Goal: Find specific page/section

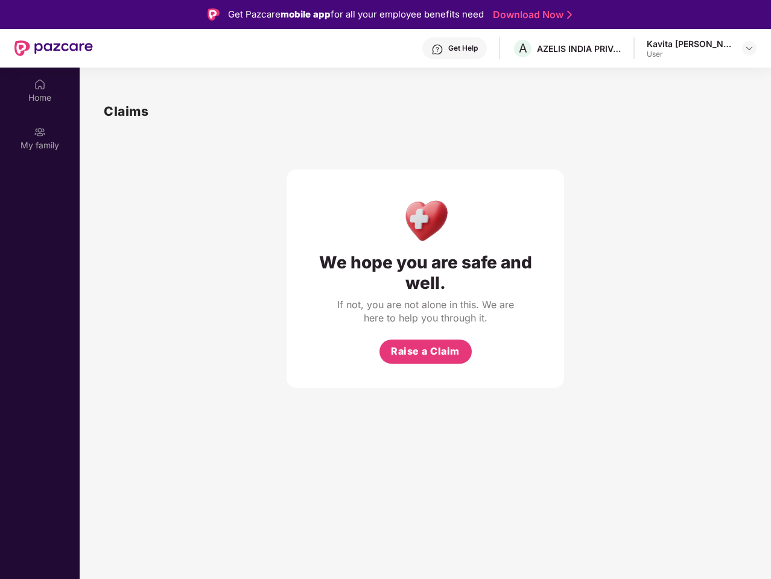
click at [386, 290] on div "We hope you are safe and well." at bounding box center [425, 272] width 229 height 41
click at [457, 48] on div "Get Help" at bounding box center [464, 48] width 30 height 10
click at [750, 48] on img at bounding box center [750, 48] width 10 height 10
click at [40, 90] on img at bounding box center [40, 84] width 12 height 12
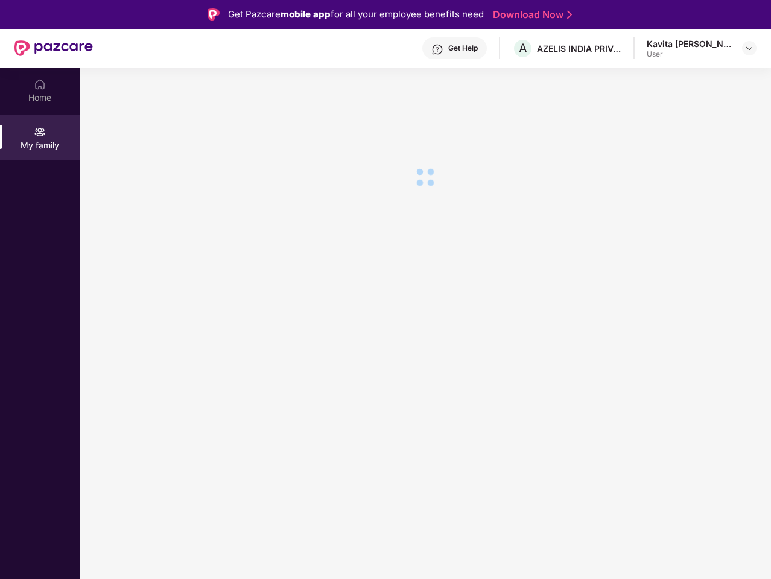
click at [426, 352] on section at bounding box center [426, 357] width 692 height 579
